Goal: Transaction & Acquisition: Purchase product/service

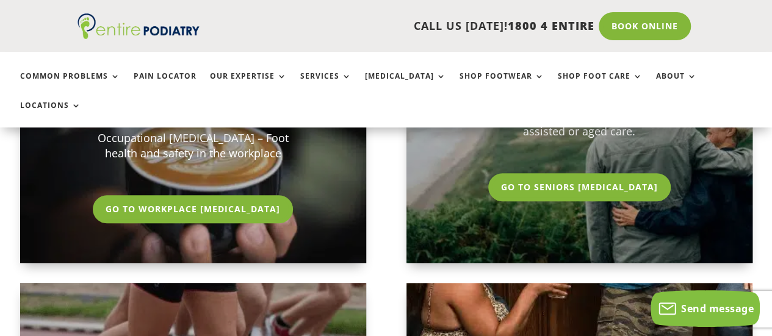
scroll to position [2602, 0]
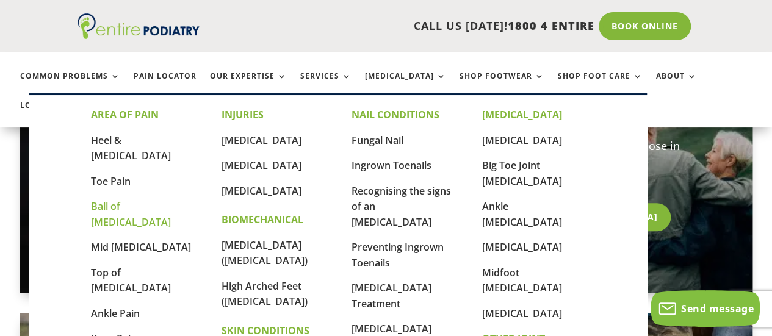
click at [124, 199] on link "Ball of [MEDICAL_DATA]" at bounding box center [131, 213] width 80 height 29
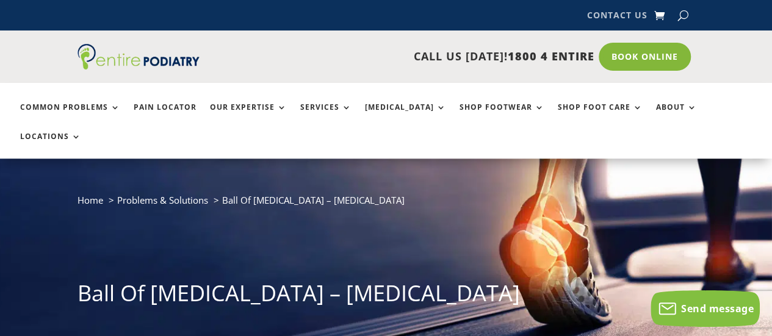
click at [622, 14] on link "Contact Us" at bounding box center [616, 17] width 60 height 13
click at [630, 52] on link "Book Online" at bounding box center [644, 57] width 98 height 28
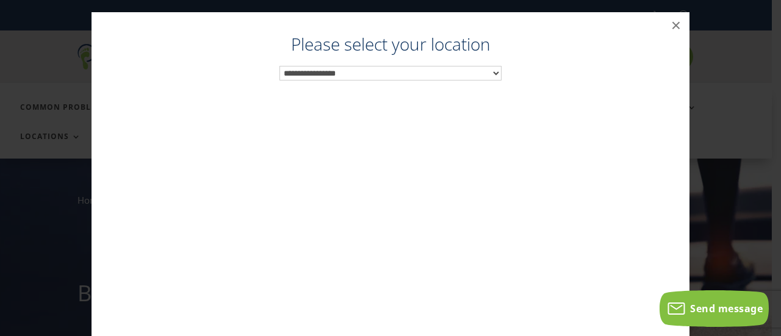
scroll to position [6, 0]
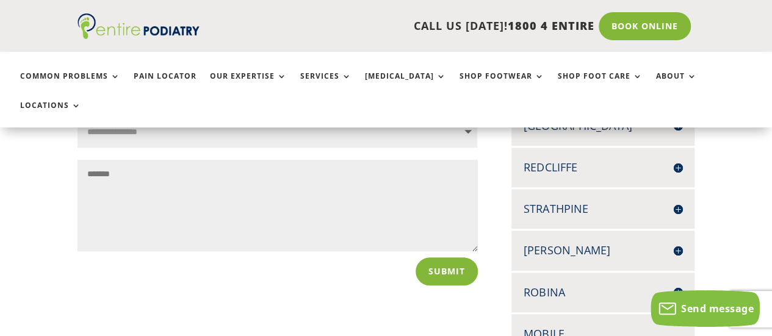
scroll to position [494, 0]
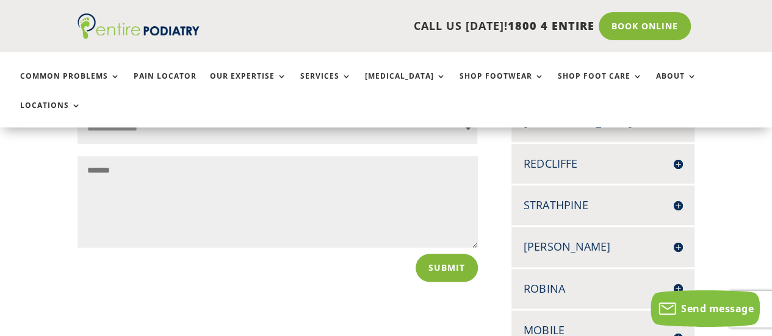
click at [679, 281] on h4 "Robina" at bounding box center [602, 288] width 159 height 15
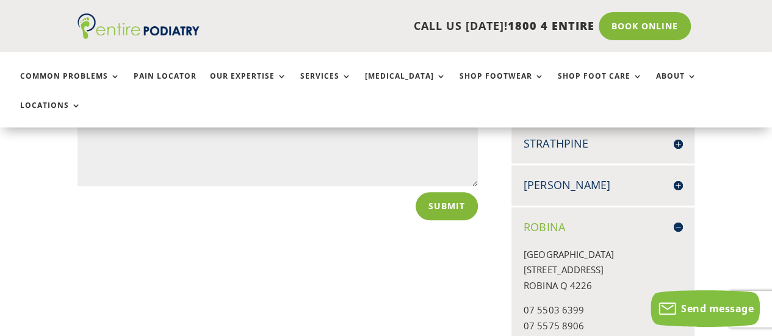
scroll to position [556, 0]
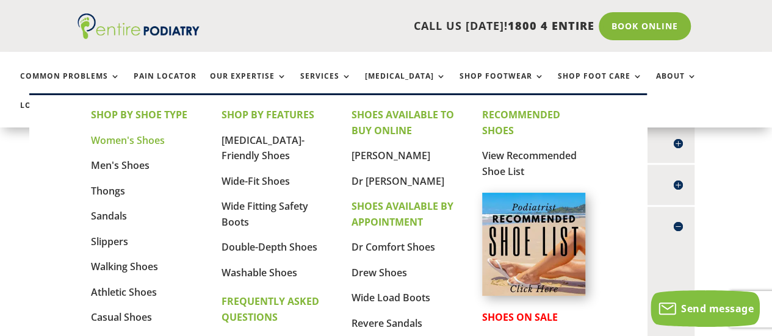
click at [131, 138] on link "Women's Shoes" at bounding box center [128, 140] width 74 height 13
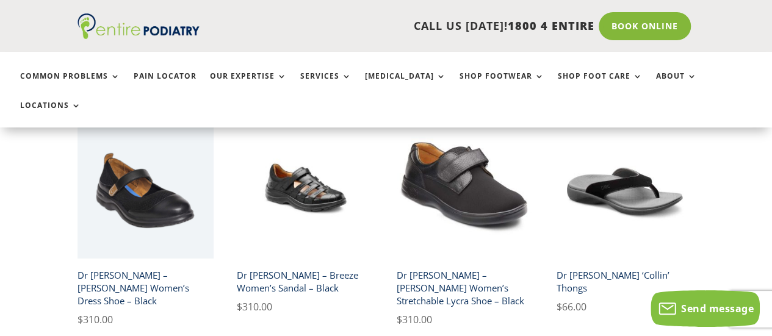
scroll to position [1881, 0]
